Goal: Information Seeking & Learning: Understand process/instructions

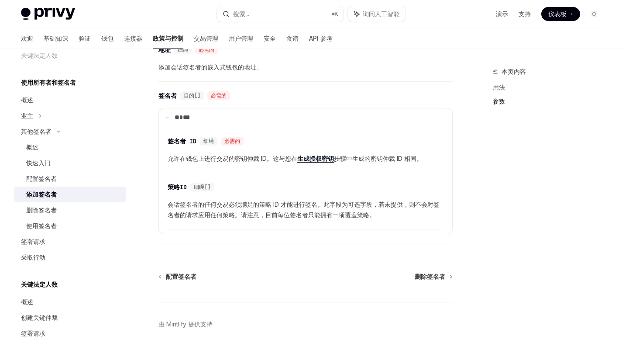
scroll to position [397, 0]
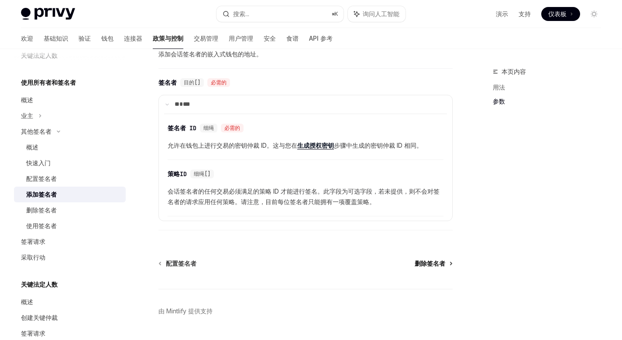
click at [435, 267] on font "删除签名者" at bounding box center [430, 262] width 31 height 7
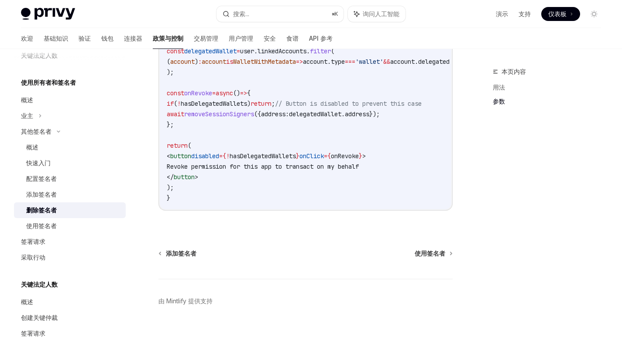
scroll to position [643, 0]
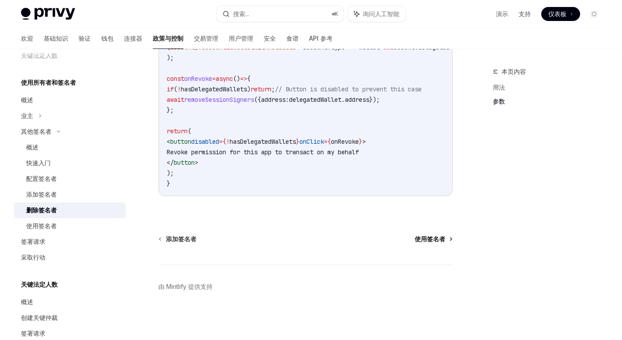
click at [436, 241] on font "使用签名者" at bounding box center [430, 238] width 31 height 7
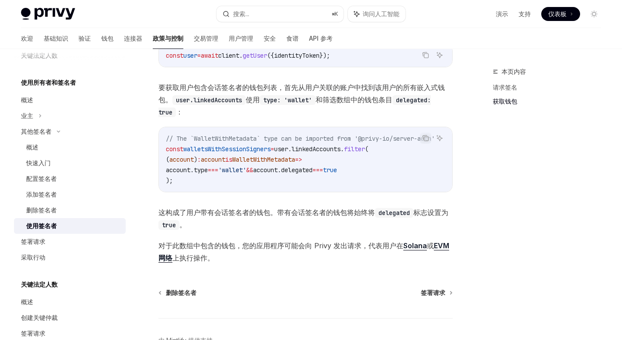
scroll to position [439, 0]
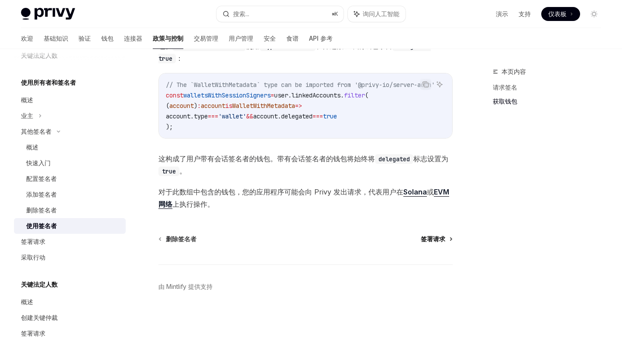
click at [436, 238] on font "签署请求" at bounding box center [433, 238] width 24 height 7
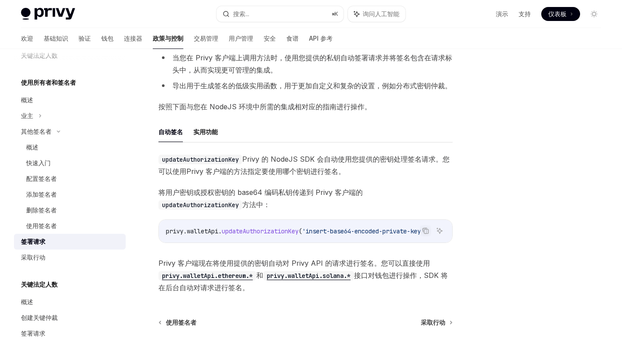
scroll to position [268, 0]
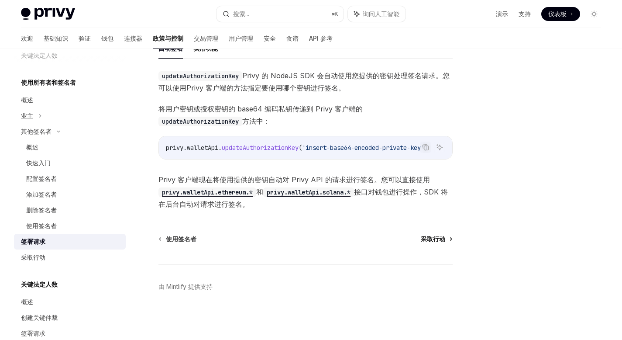
click at [435, 241] on font "采取行动" at bounding box center [433, 238] width 24 height 7
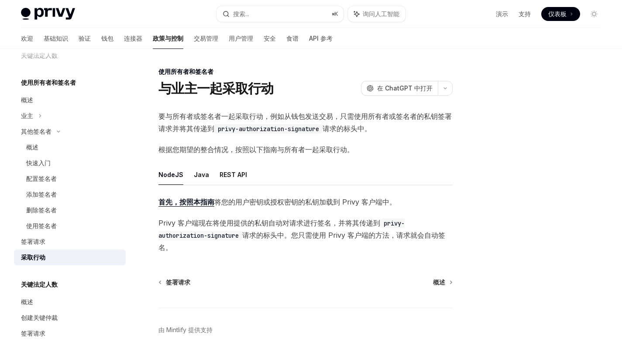
scroll to position [43, 0]
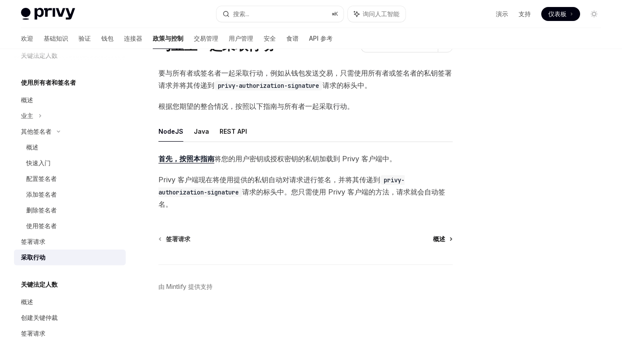
click at [441, 241] on font "概述" at bounding box center [439, 238] width 12 height 7
type textarea "*"
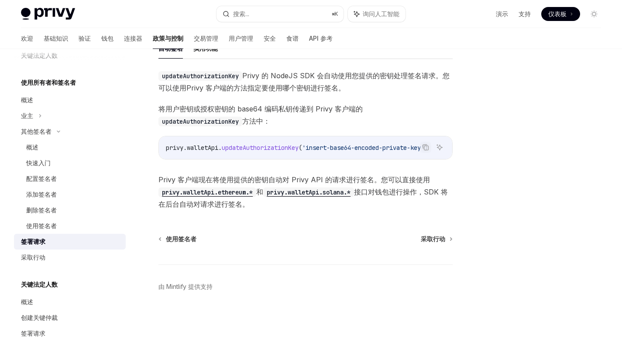
scroll to position [268, 0]
